Goal: Transaction & Acquisition: Purchase product/service

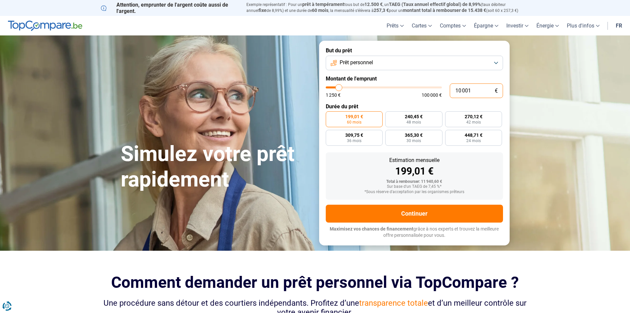
drag, startPoint x: 476, startPoint y: 90, endPoint x: 369, endPoint y: 81, distance: 107.5
click at [369, 81] on form "But du prêt Prêt personnel Montant de l'emprunt 10 001 € 1 250 € 100 000 € Duré…" at bounding box center [414, 143] width 191 height 204
type input "7"
type input "1250"
type input "70"
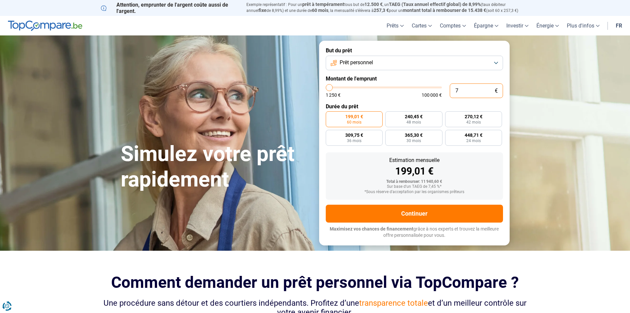
type input "1250"
type input "700"
type input "1250"
type input "7 000"
type input "7000"
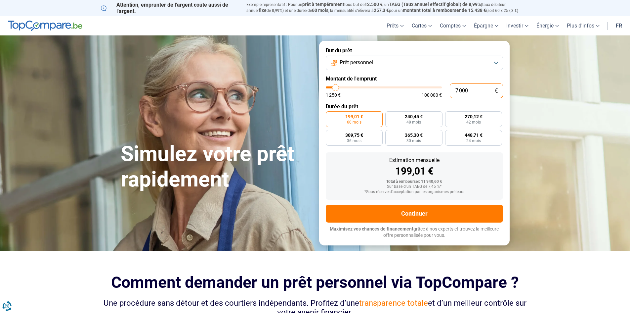
radio input "true"
type input "7 000"
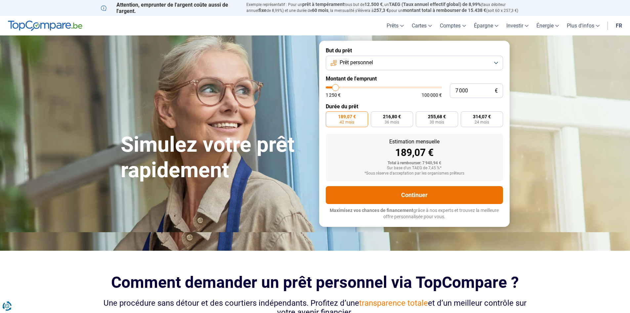
click at [392, 189] on button "Continuer" at bounding box center [414, 195] width 177 height 18
click at [394, 66] on button "Prêt personnel" at bounding box center [414, 63] width 177 height 15
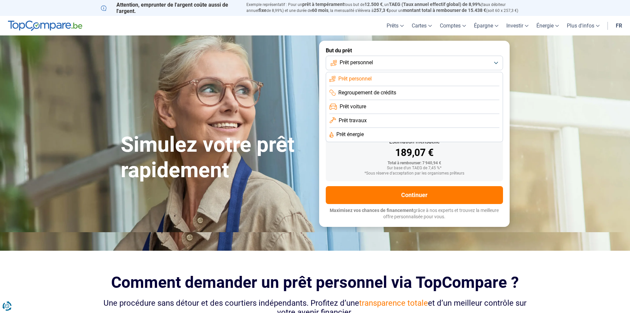
click at [392, 97] on li "Regroupement de crédits" at bounding box center [414, 93] width 170 height 14
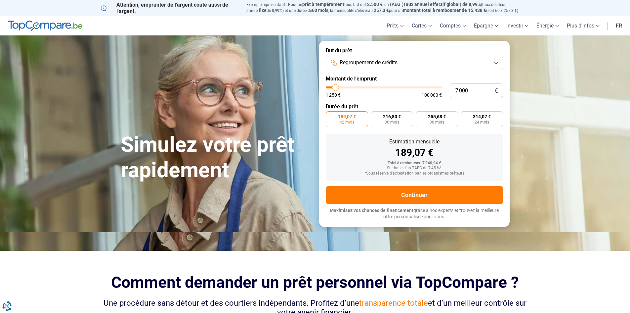
click at [364, 158] on div "Estimation mensuelle 189,07 € Total à rembourser: 7 940,94 € Sur base d'un TAEG…" at bounding box center [414, 157] width 177 height 47
click at [406, 66] on button "Regroupement de crédits" at bounding box center [414, 63] width 177 height 15
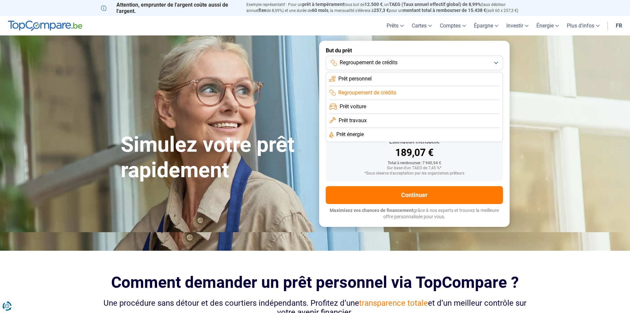
click at [373, 161] on div "Total à rembourser: 7 940,94 €" at bounding box center [414, 163] width 167 height 5
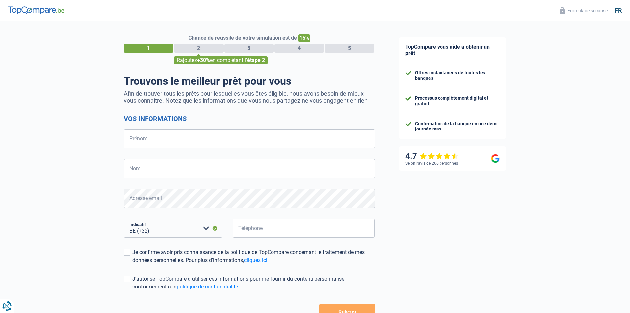
select select "32"
